Goal: Find specific page/section: Find specific page/section

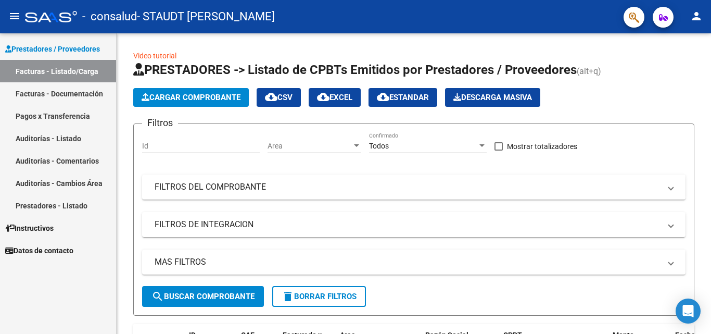
scroll to position [183, 0]
click at [62, 93] on link "Facturas - Documentación" at bounding box center [58, 93] width 116 height 22
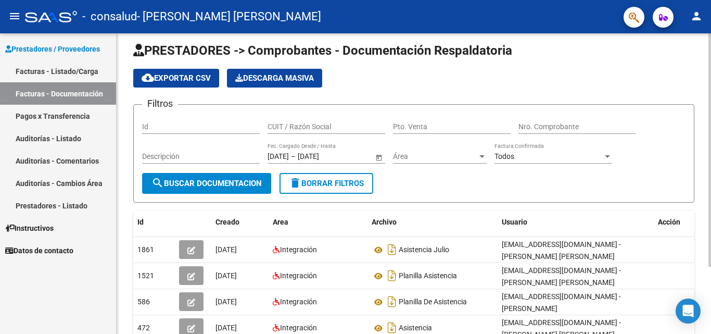
scroll to position [21, 0]
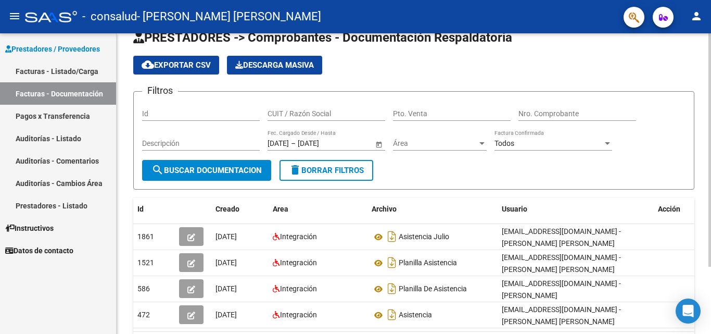
click at [708, 180] on div "PRESTADORES -> Comprobantes - Documentación Respaldatoria cloud_download Export…" at bounding box center [415, 201] width 597 height 378
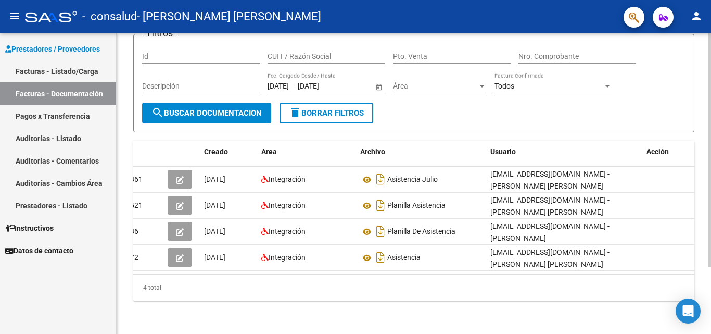
scroll to position [0, 0]
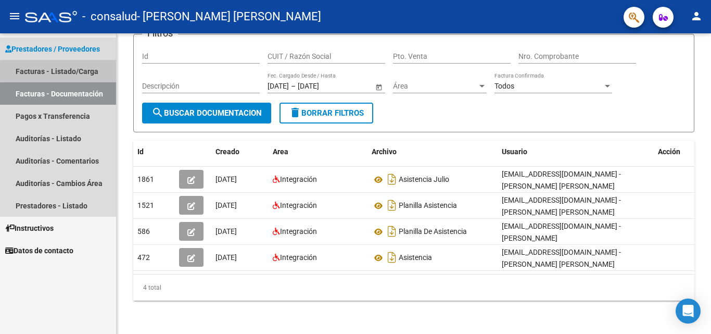
click at [86, 71] on link "Facturas - Listado/Carga" at bounding box center [58, 71] width 116 height 22
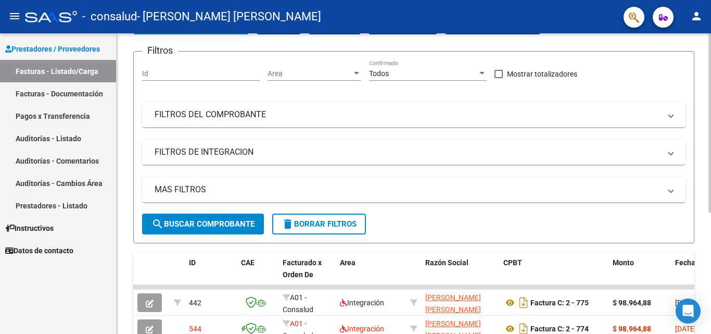
click at [711, 125] on div at bounding box center [710, 167] width 3 height 179
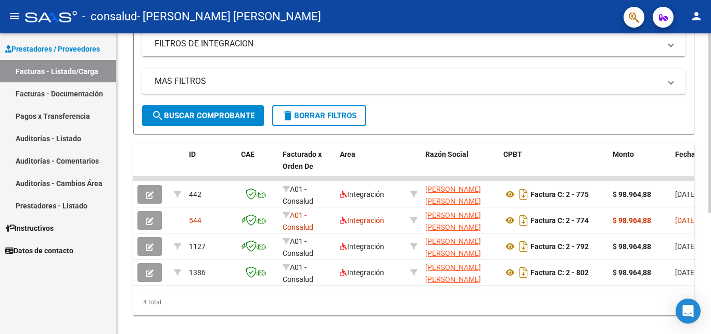
scroll to position [204, 0]
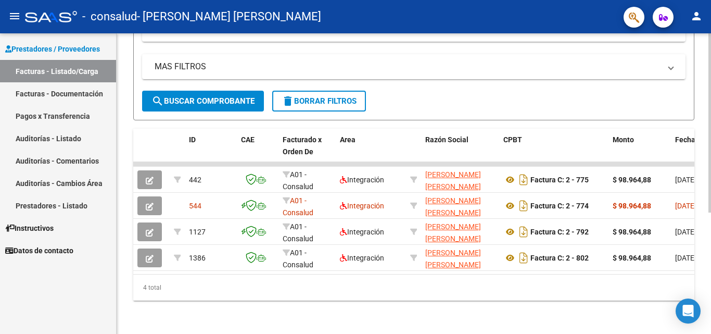
click at [711, 215] on div at bounding box center [710, 244] width 3 height 179
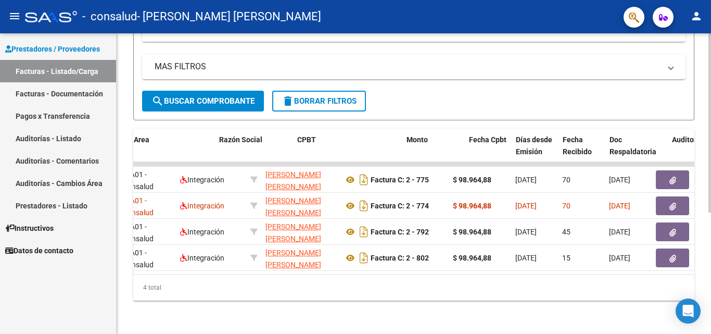
scroll to position [0, 210]
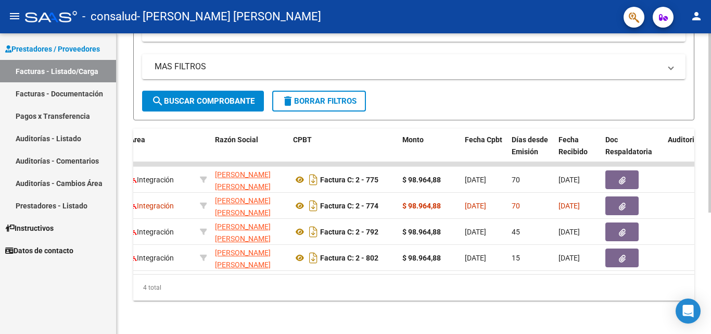
drag, startPoint x: 321, startPoint y: 278, endPoint x: 309, endPoint y: 268, distance: 15.5
click at [309, 268] on div "ID CAE Facturado x Orden De Area Razón Social CPBT Monto Fecha Cpbt Días desde …" at bounding box center [413, 215] width 561 height 172
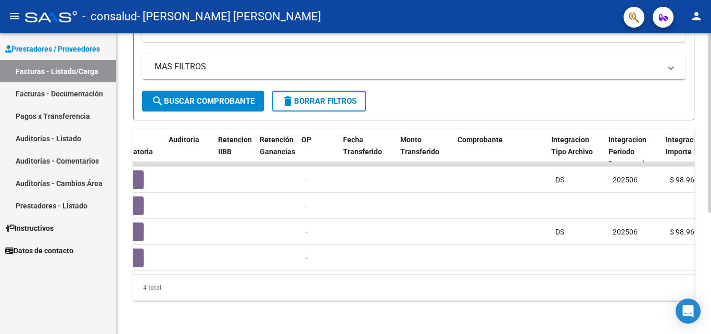
scroll to position [0, 815]
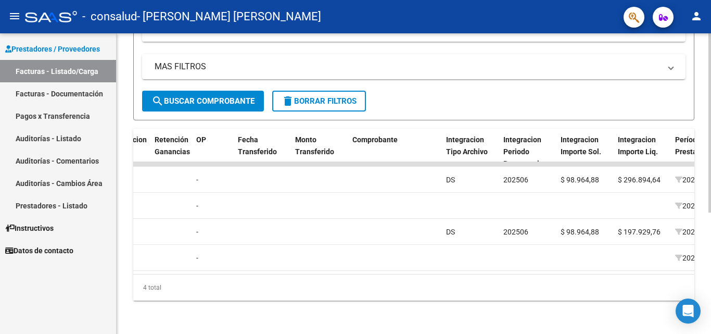
click at [711, 155] on div at bounding box center [710, 244] width 3 height 179
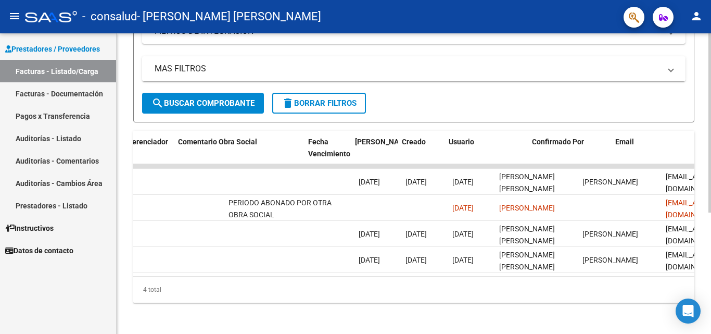
scroll to position [0, 1634]
